Goal: Go to known website: Go to known website

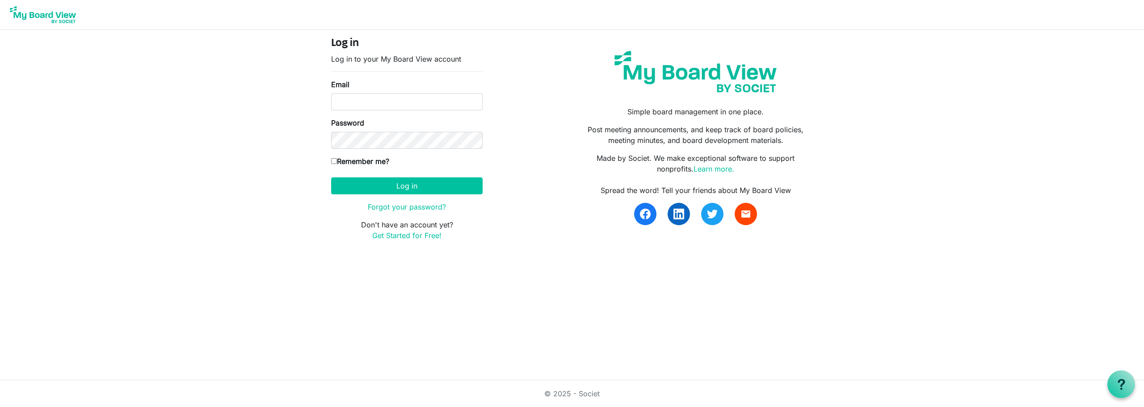
click at [45, 15] on img at bounding box center [43, 15] width 72 height 22
click at [58, 20] on img at bounding box center [43, 15] width 72 height 22
